Goal: Find specific page/section: Find specific page/section

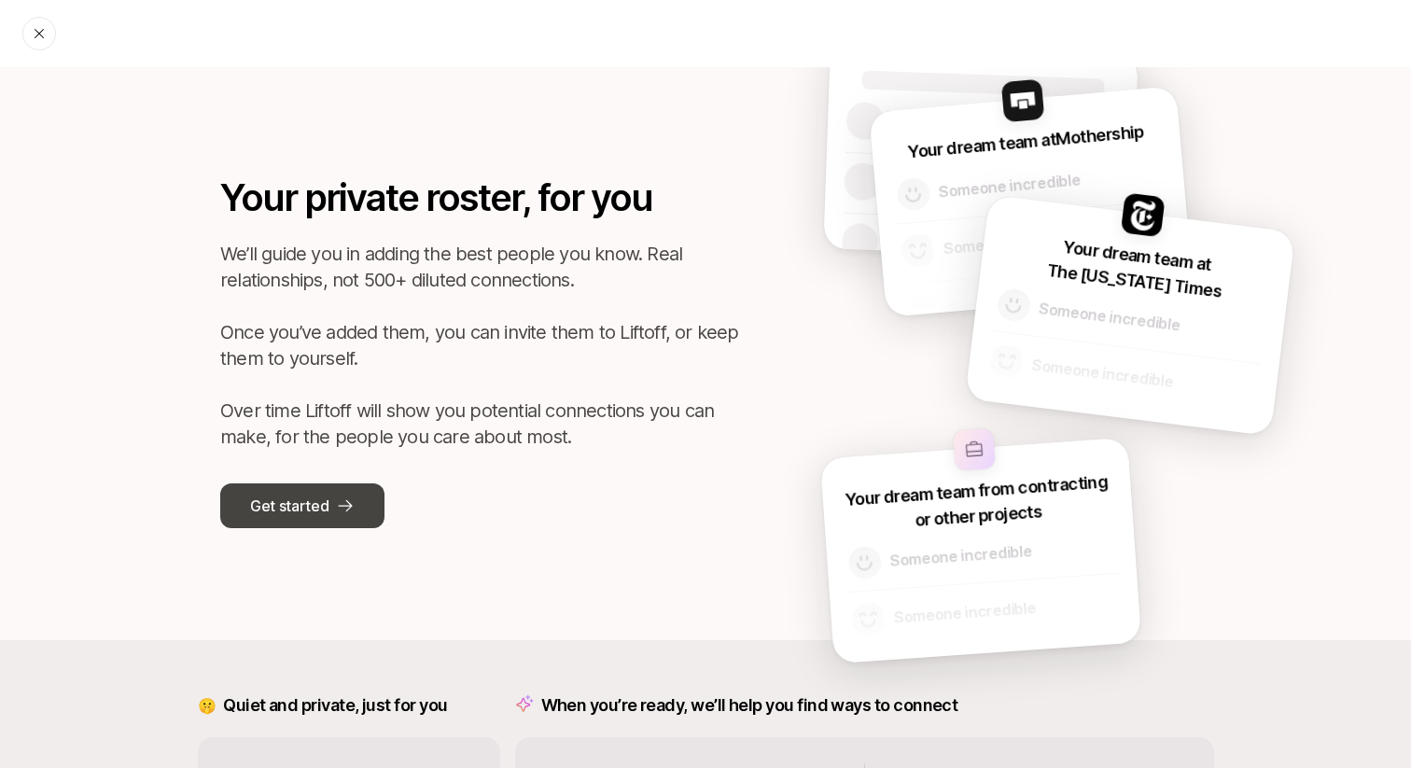
click at [348, 498] on icon at bounding box center [345, 506] width 19 height 19
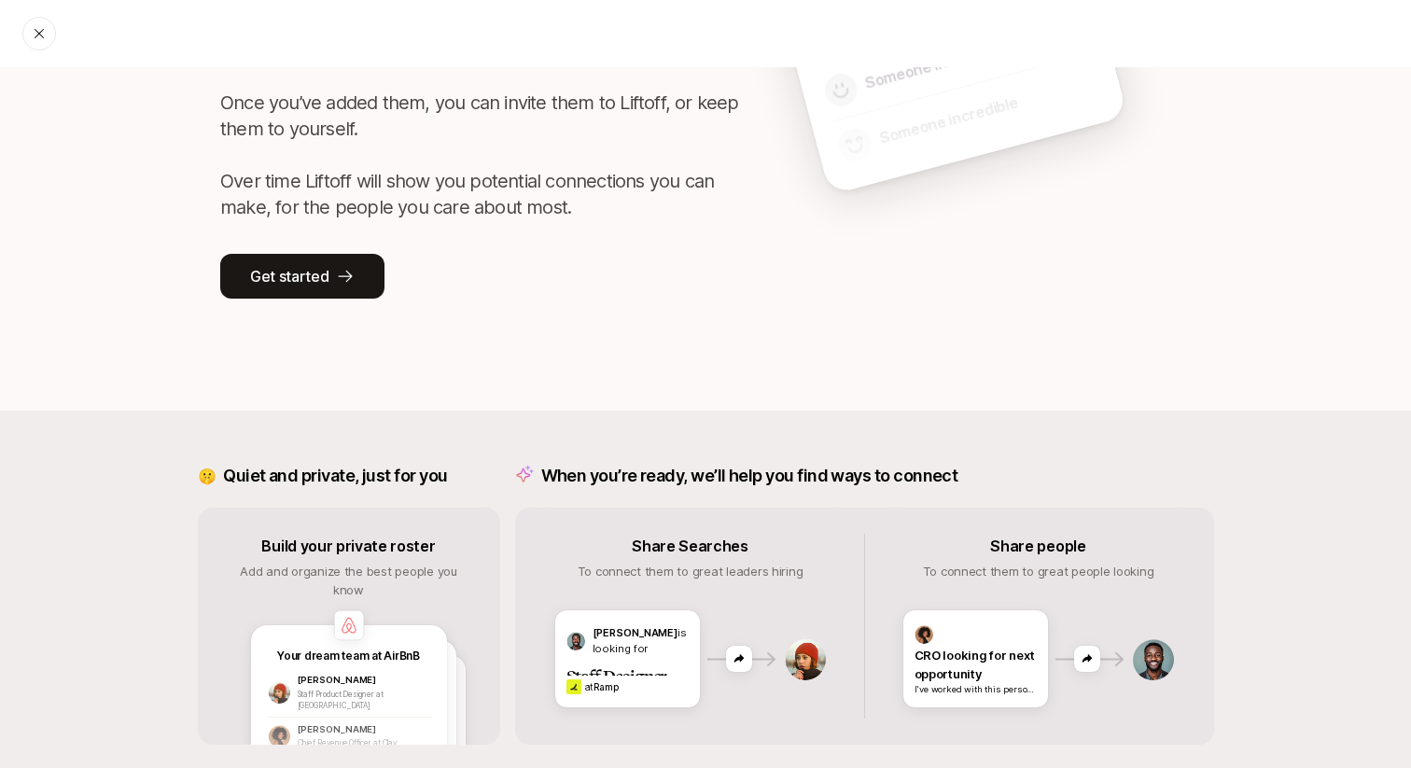
scroll to position [281, 0]
